Goal: Task Accomplishment & Management: Manage account settings

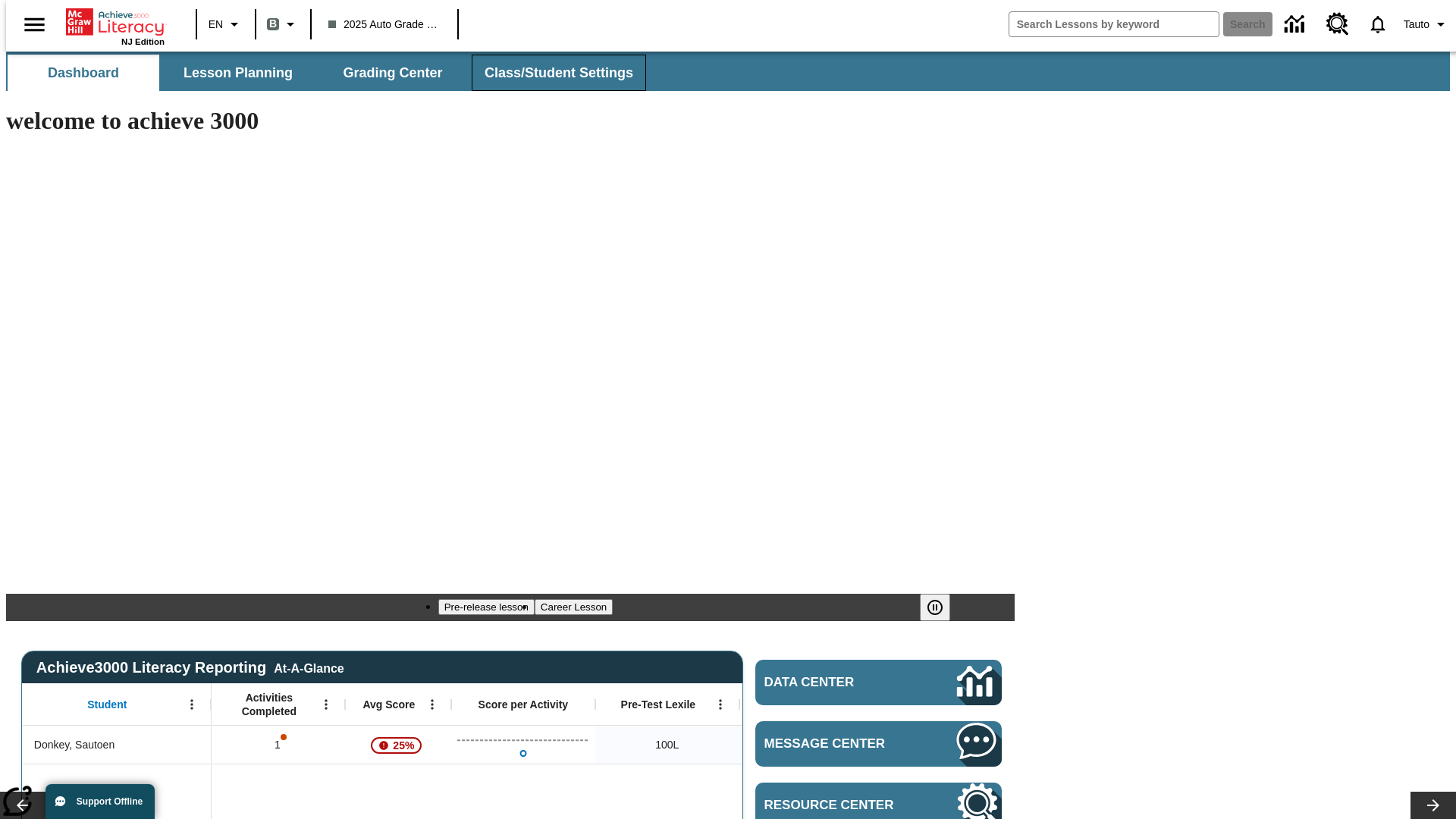
click at [551, 73] on span "Class/Student Settings" at bounding box center [559, 73] width 149 height 17
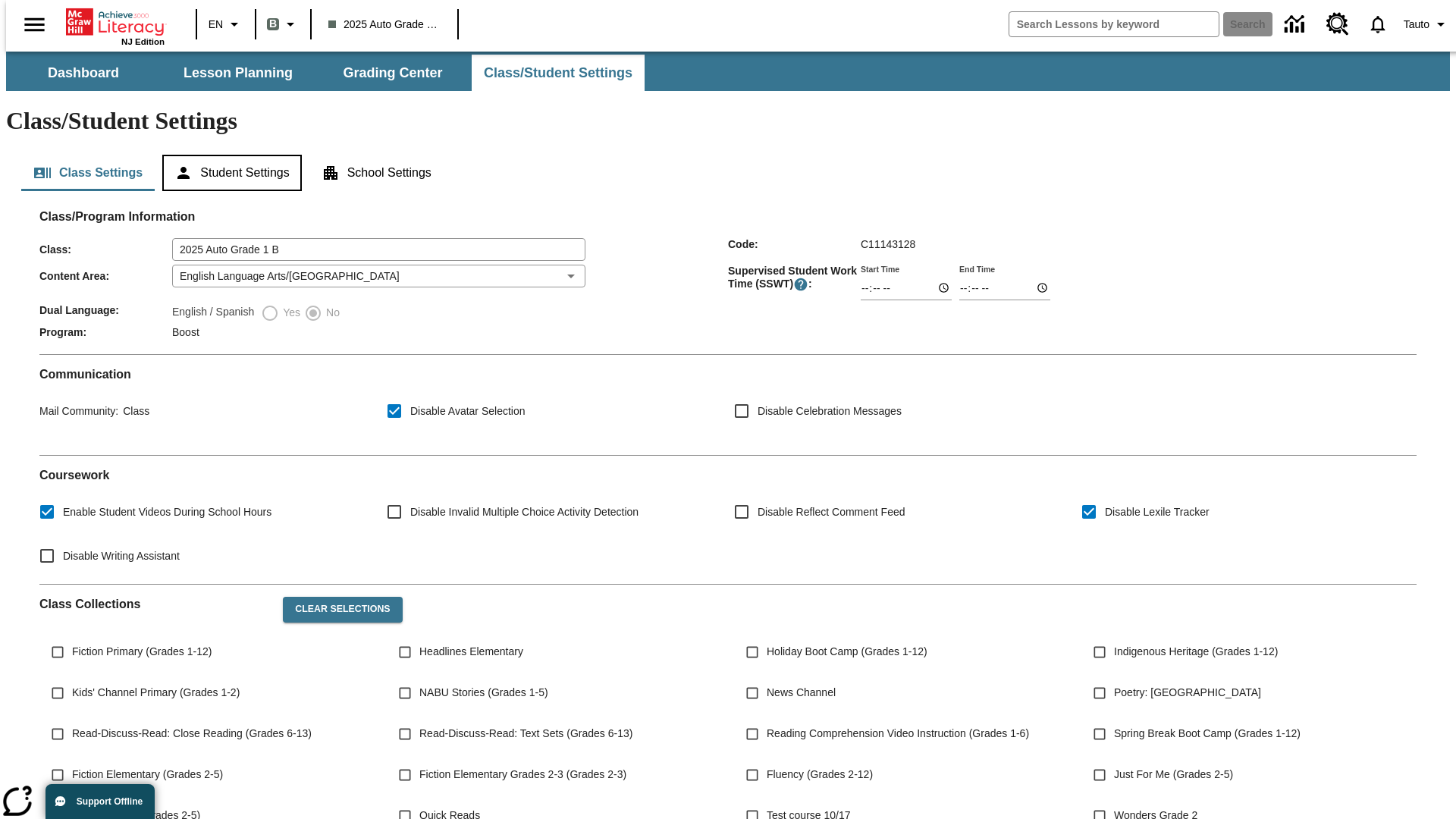
click at [228, 155] on button "Student Settings" at bounding box center [231, 173] width 139 height 36
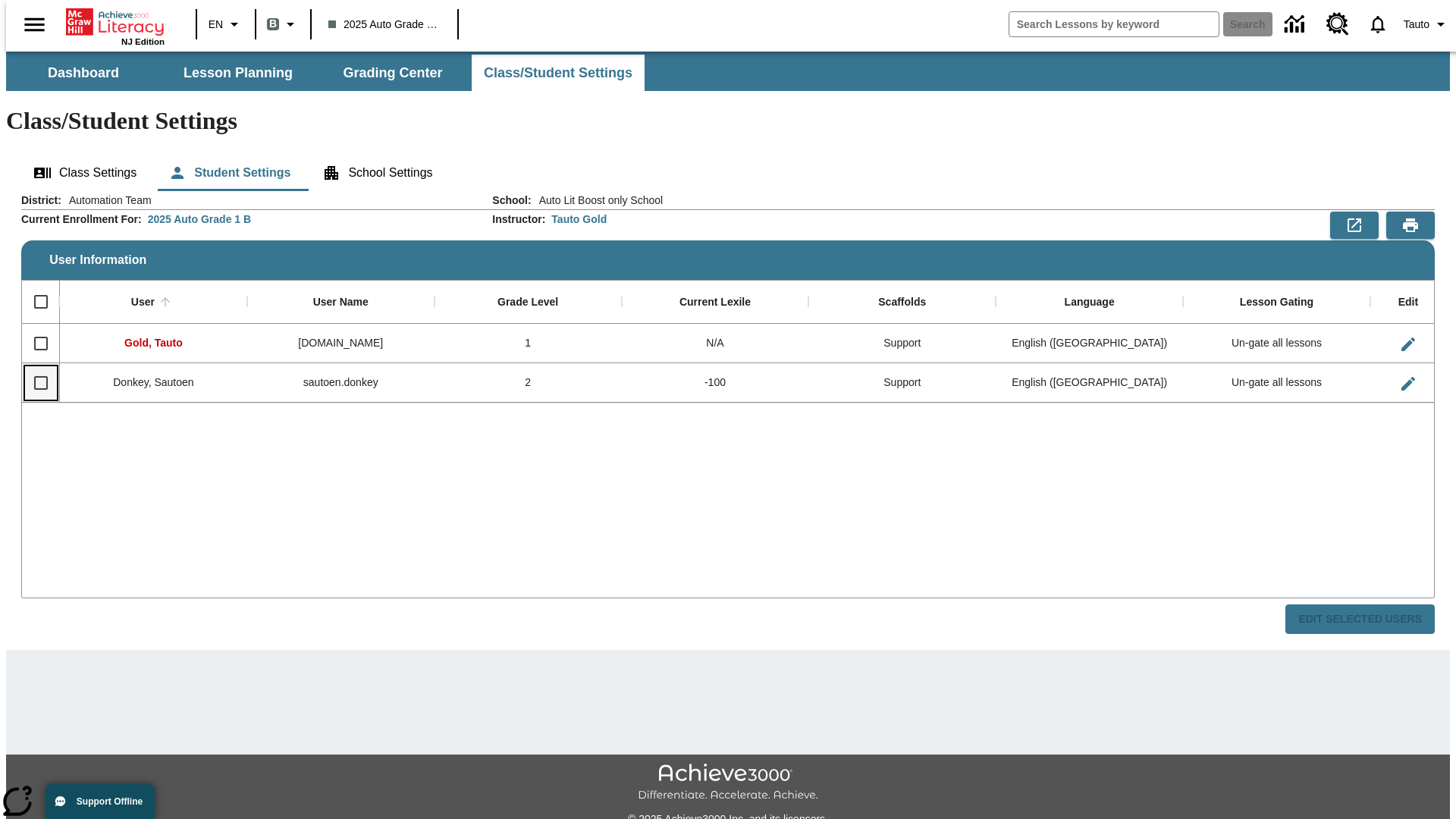
click at [34, 367] on input "Select row" at bounding box center [41, 383] width 32 height 32
checkbox input "true"
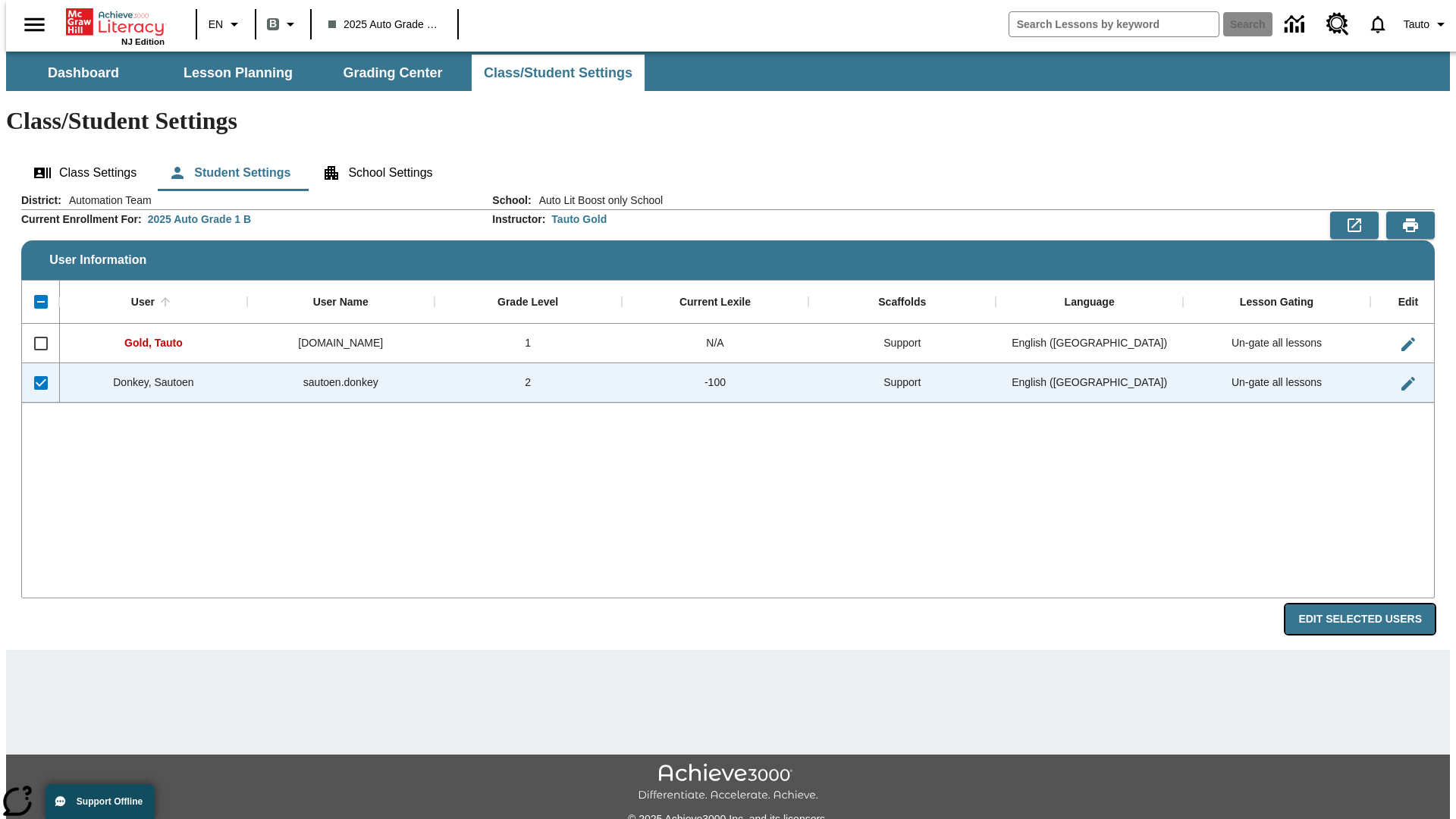
click at [1372, 604] on button "Edit Selected Users" at bounding box center [1360, 618] width 149 height 29
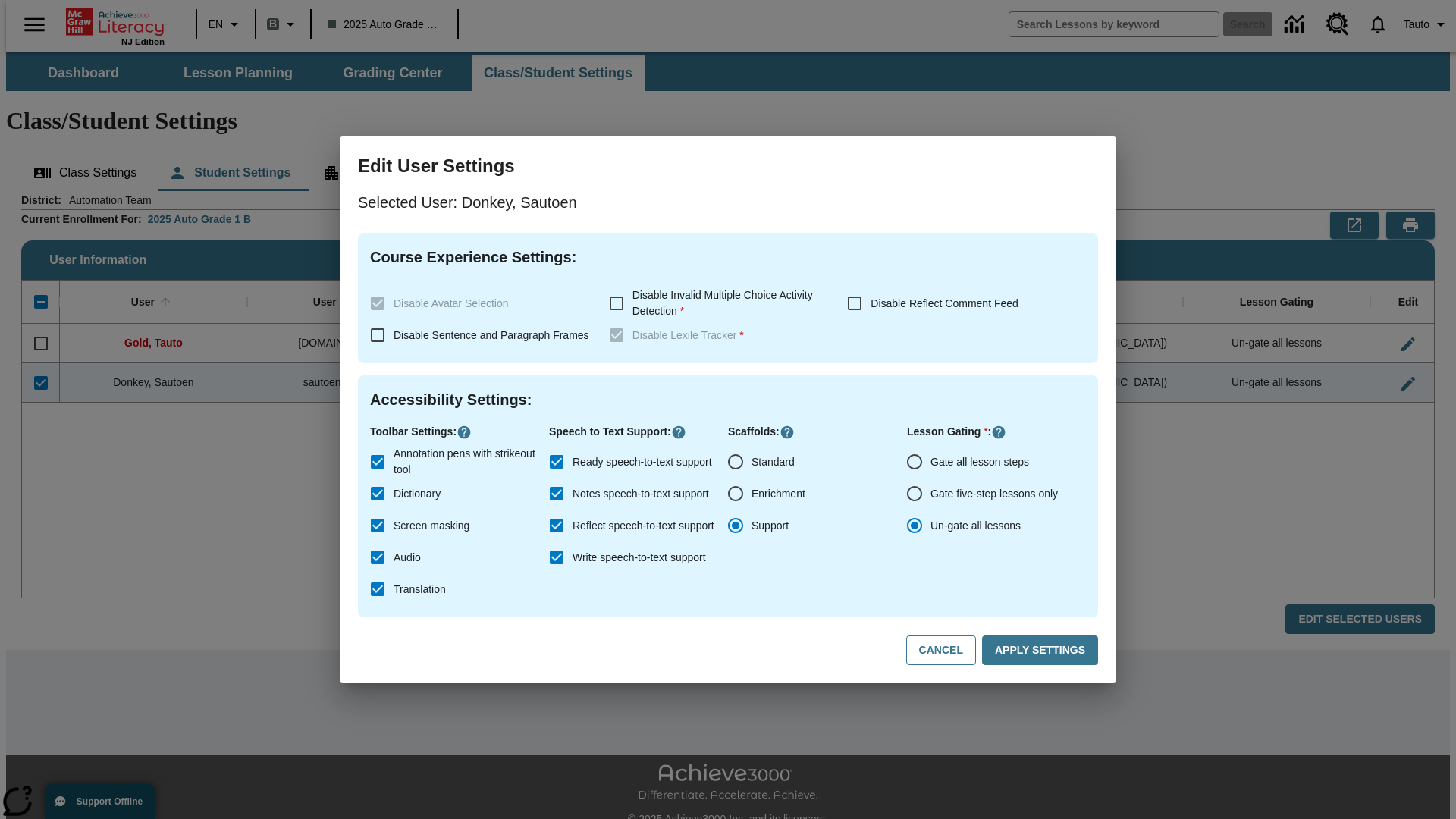
click at [915, 462] on input "Gate all lesson steps" at bounding box center [915, 461] width 32 height 32
radio input "true"
click at [1043, 651] on button "Apply Settings" at bounding box center [1040, 649] width 116 height 29
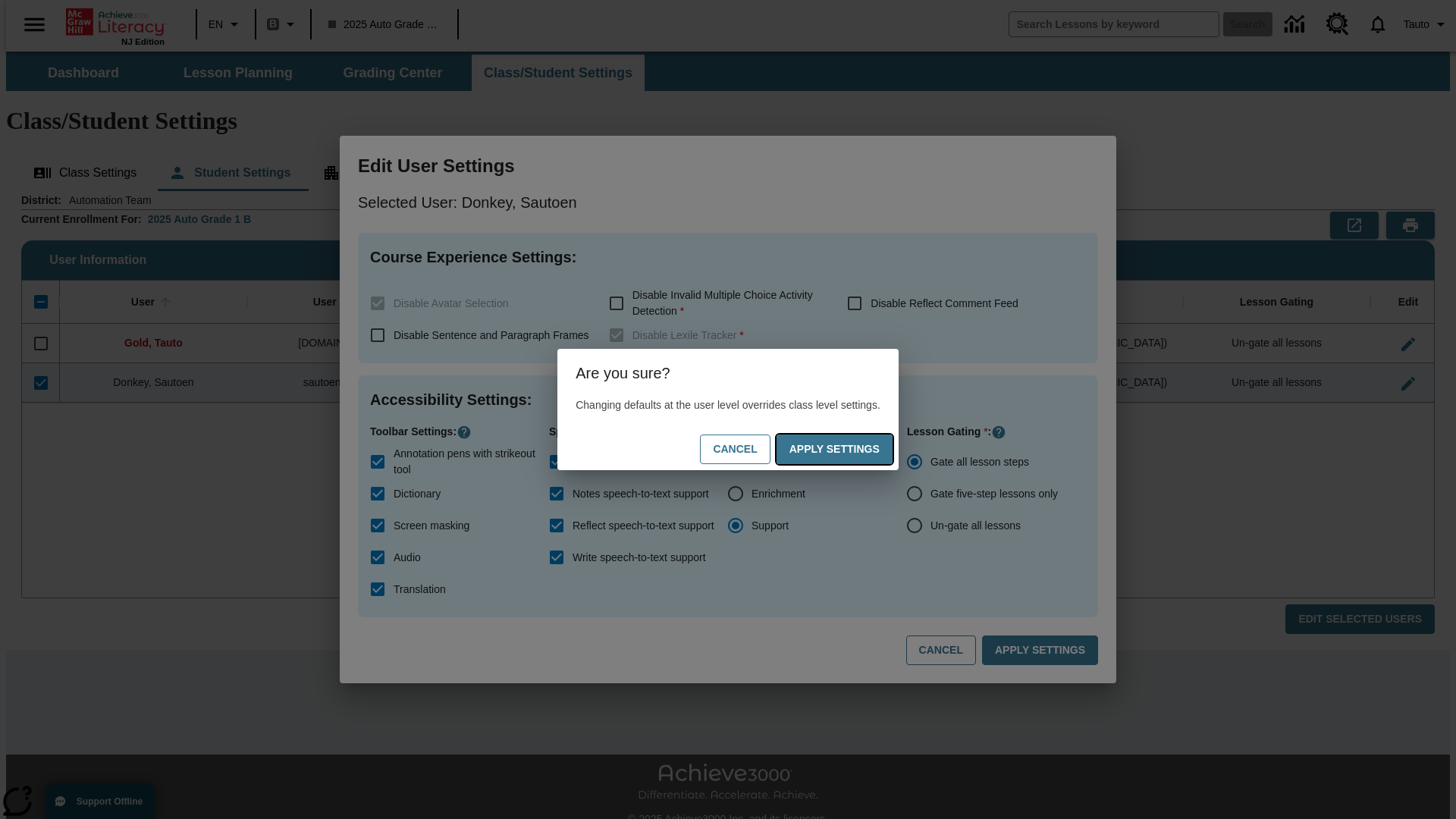
click at [849, 449] on button "Apply Settings" at bounding box center [834, 449] width 116 height 29
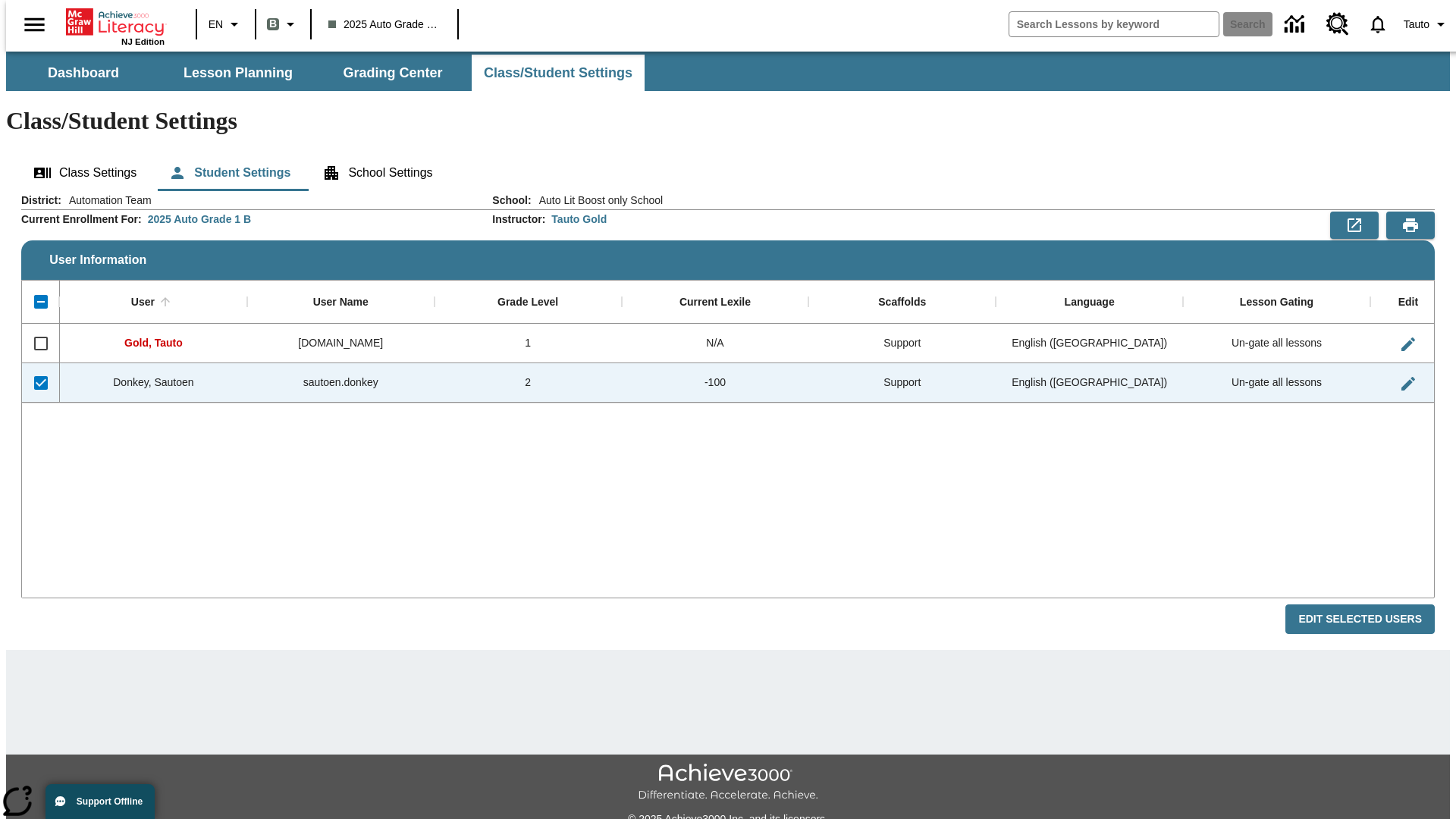
checkbox input "false"
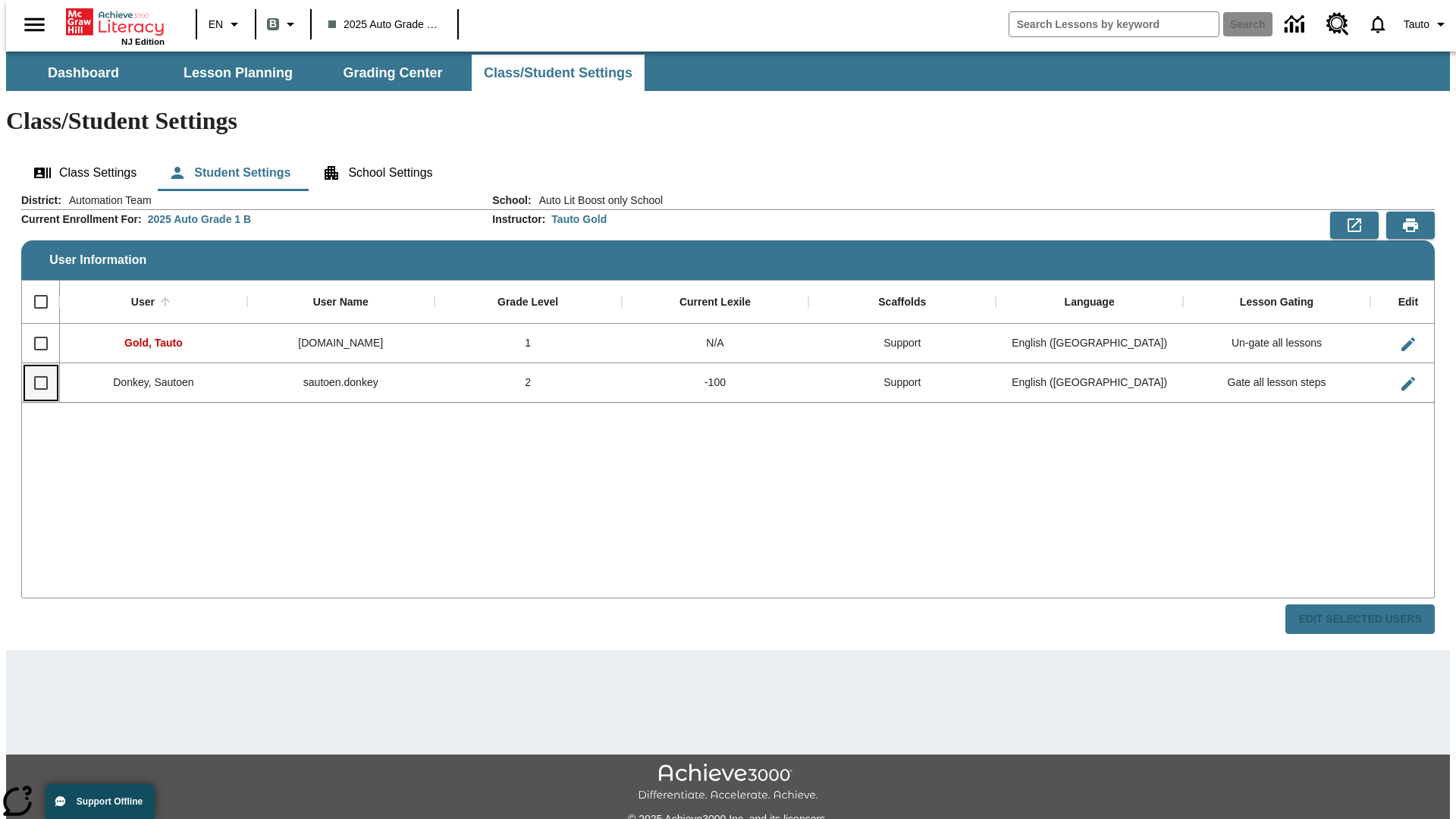
click at [34, 367] on input "Select row" at bounding box center [41, 383] width 32 height 32
checkbox input "true"
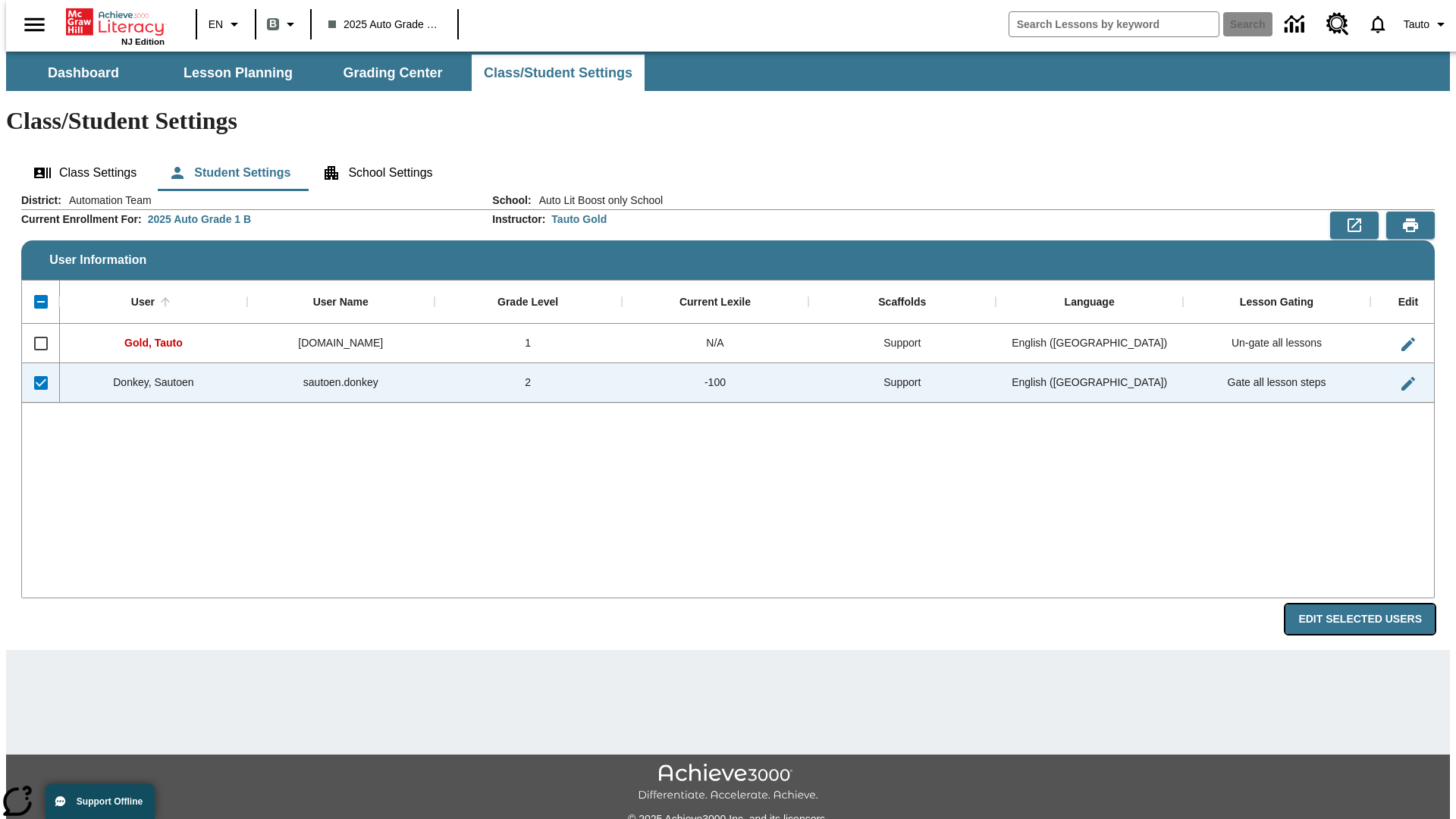
click at [1372, 604] on button "Edit Selected Users" at bounding box center [1360, 618] width 149 height 29
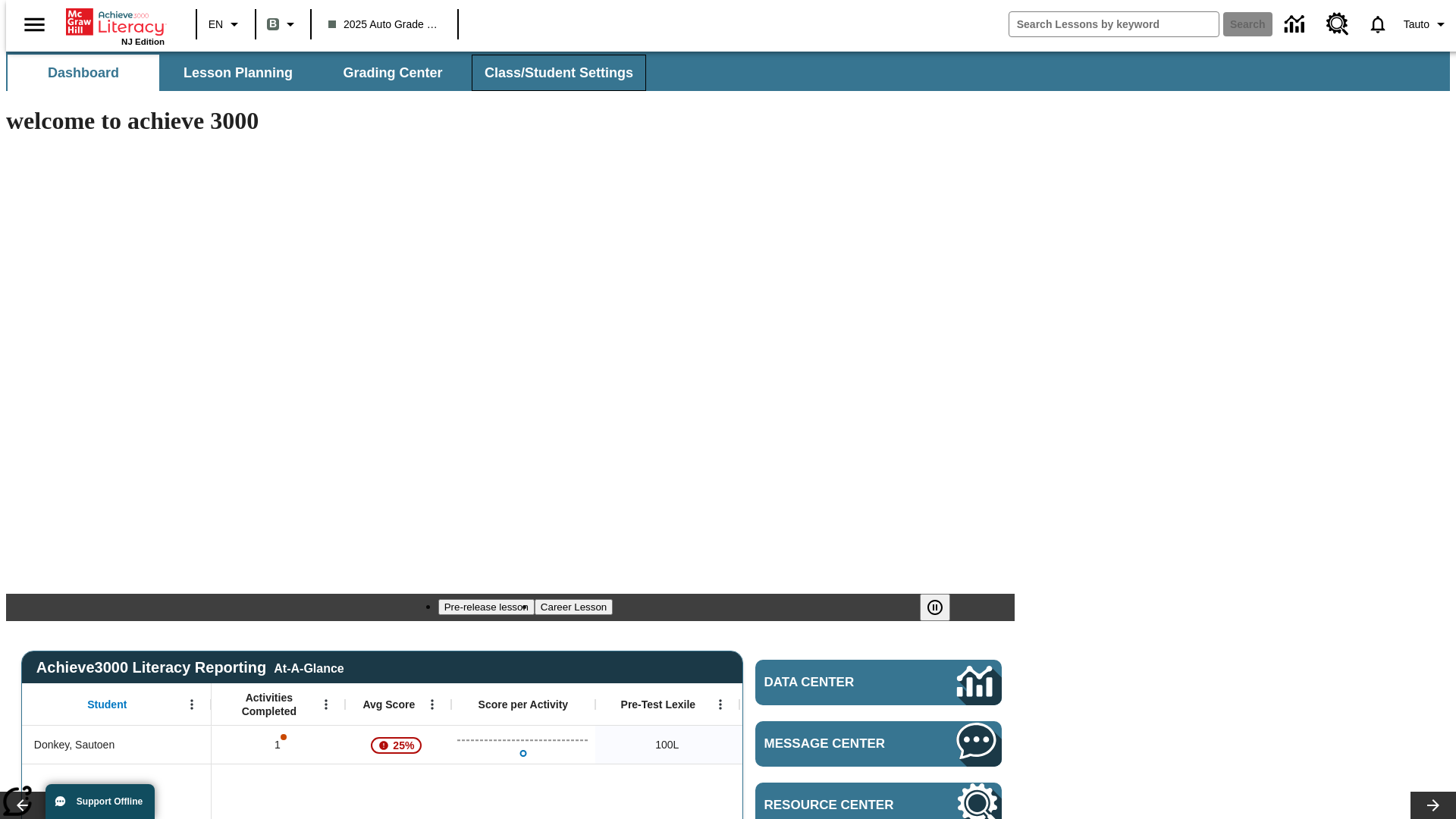
click at [551, 73] on span "Class/Student Settings" at bounding box center [559, 73] width 149 height 17
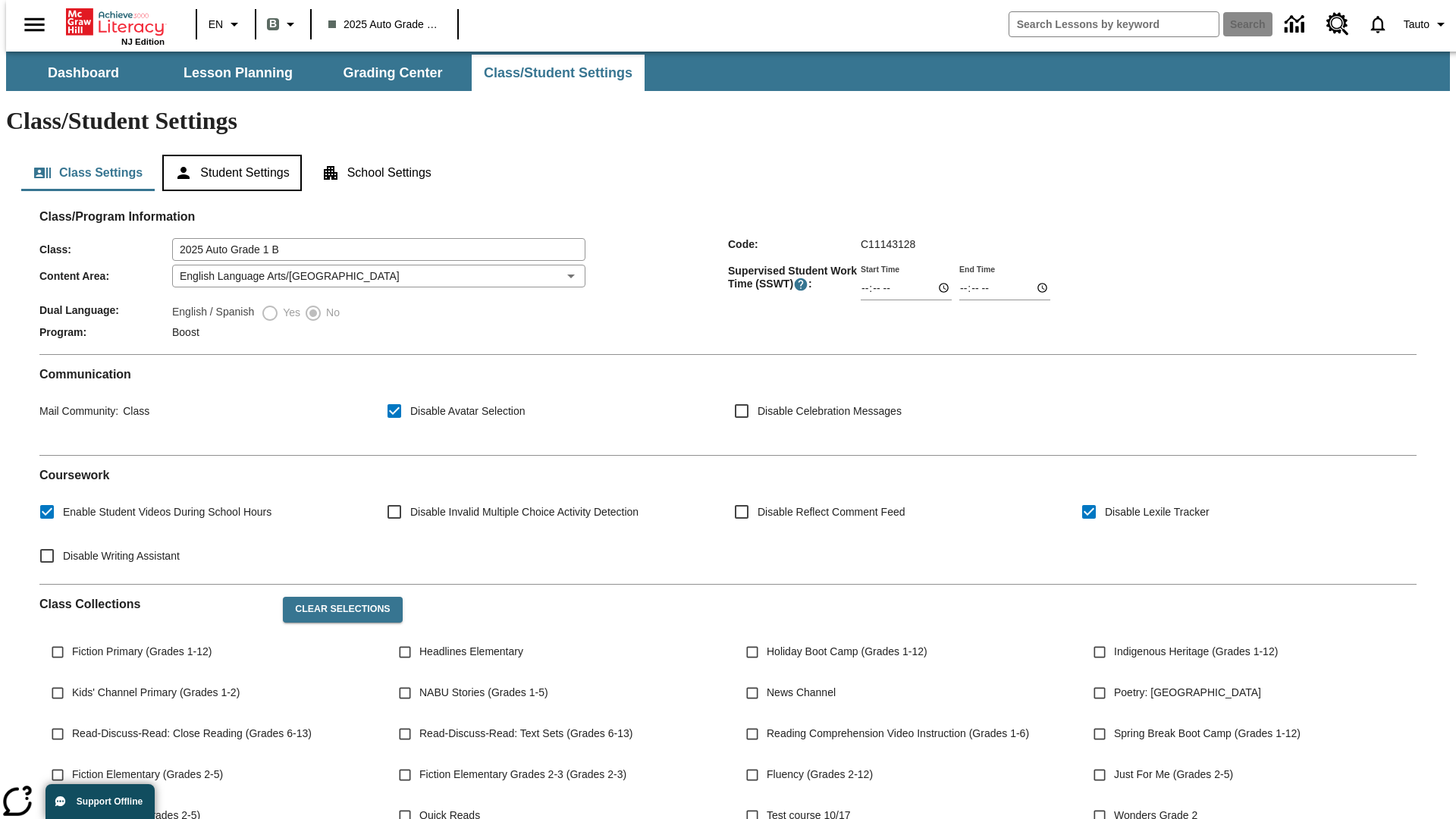
click at [228, 155] on button "Student Settings" at bounding box center [231, 173] width 139 height 36
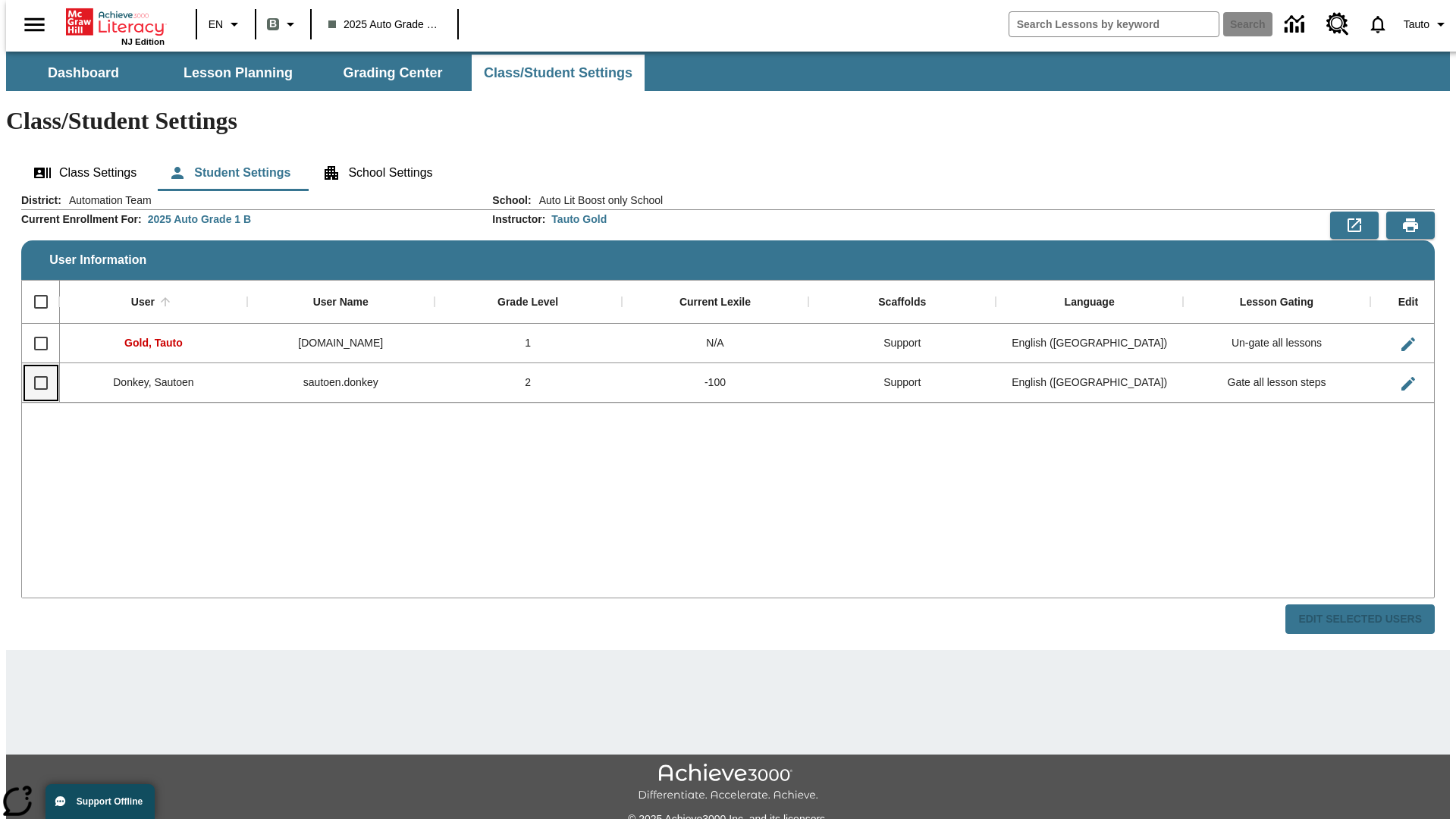
click at [34, 367] on input "Select row" at bounding box center [41, 383] width 32 height 32
checkbox input "true"
